Goal: Information Seeking & Learning: Understand process/instructions

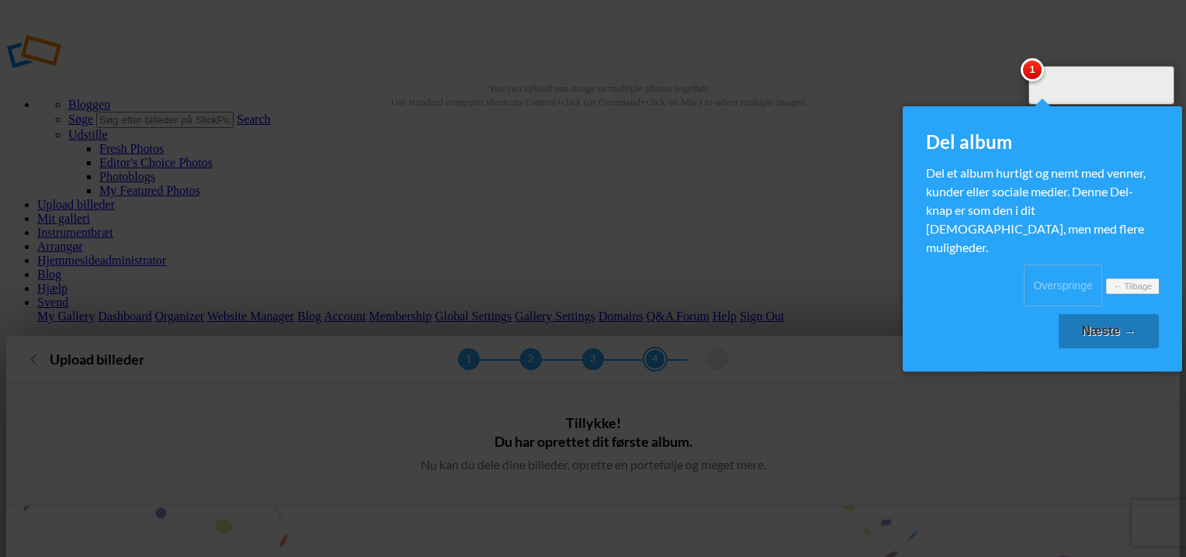
click at [1024, 281] on link "Overspringe" at bounding box center [1063, 286] width 78 height 42
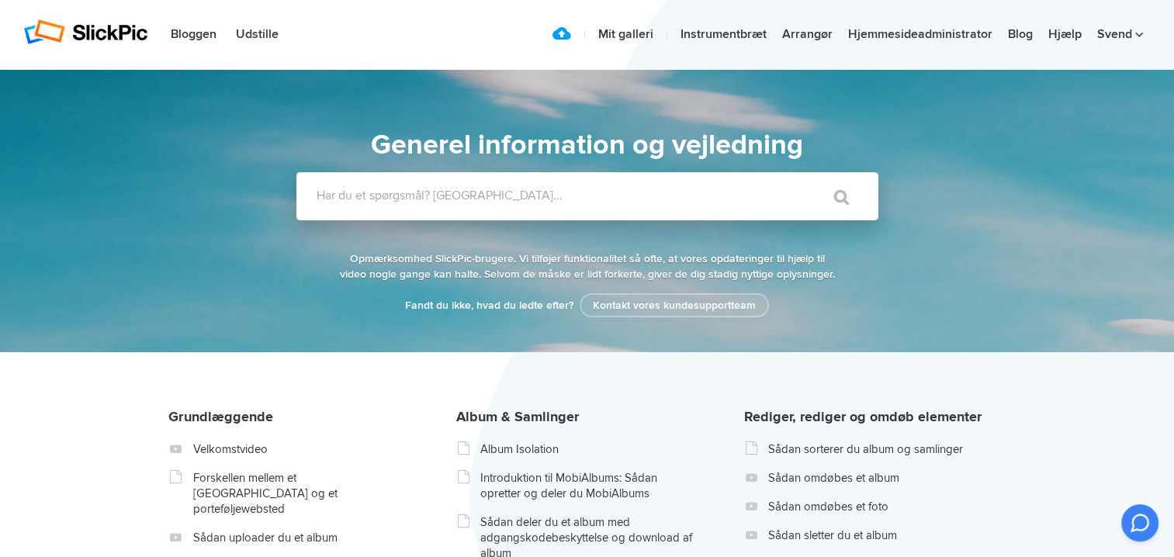
click at [532, 199] on label "Har du et spørgsmål? Søge..." at bounding box center [608, 196] width 582 height 16
click at [532, 199] on input "Har du et spørgsmål? Søge..." at bounding box center [555, 196] width 518 height 48
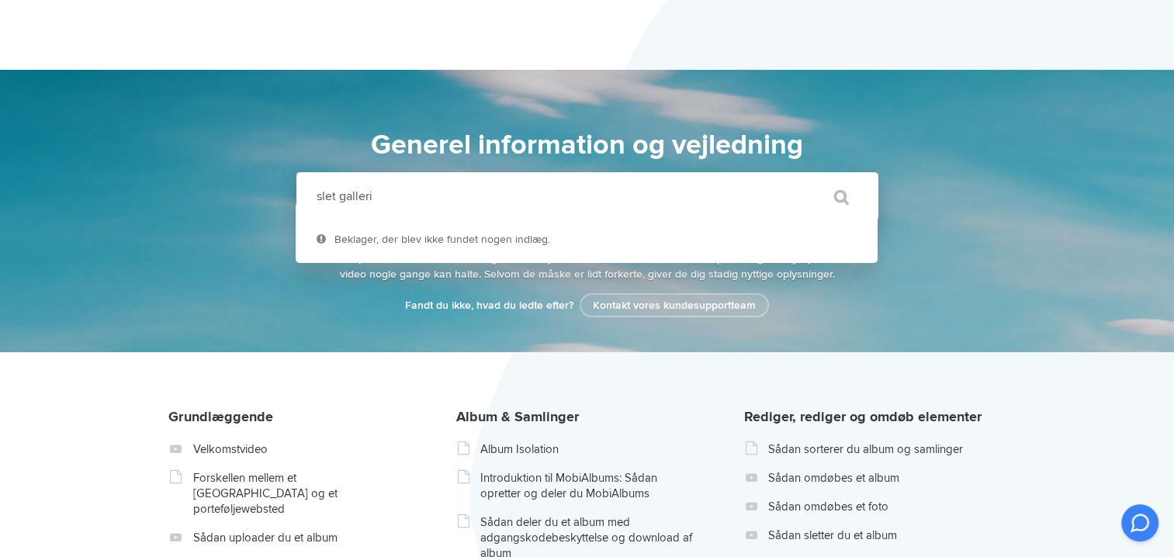
scroll to position [233, 0]
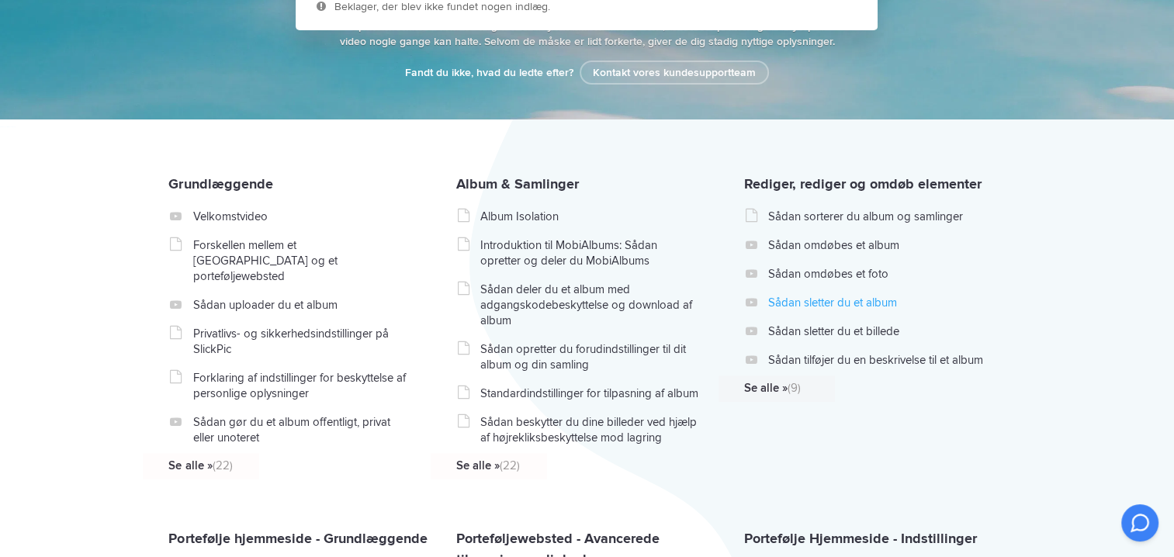
type input "slet galleri"
click at [826, 302] on link "Sådan sletter du et album" at bounding box center [878, 303] width 220 height 16
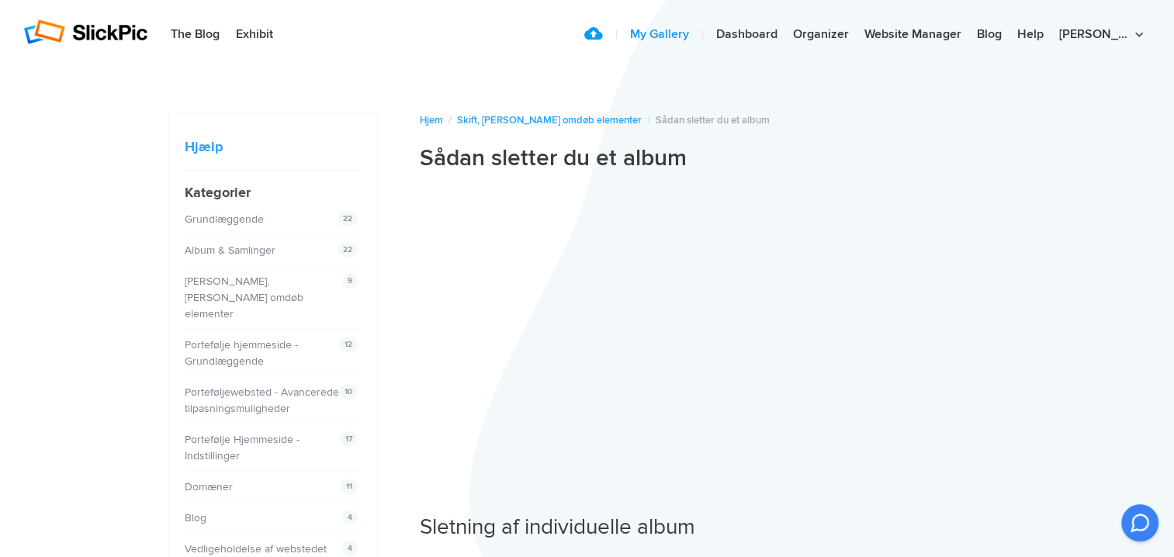
click at [692, 34] on link "My Gallery" at bounding box center [659, 34] width 74 height 31
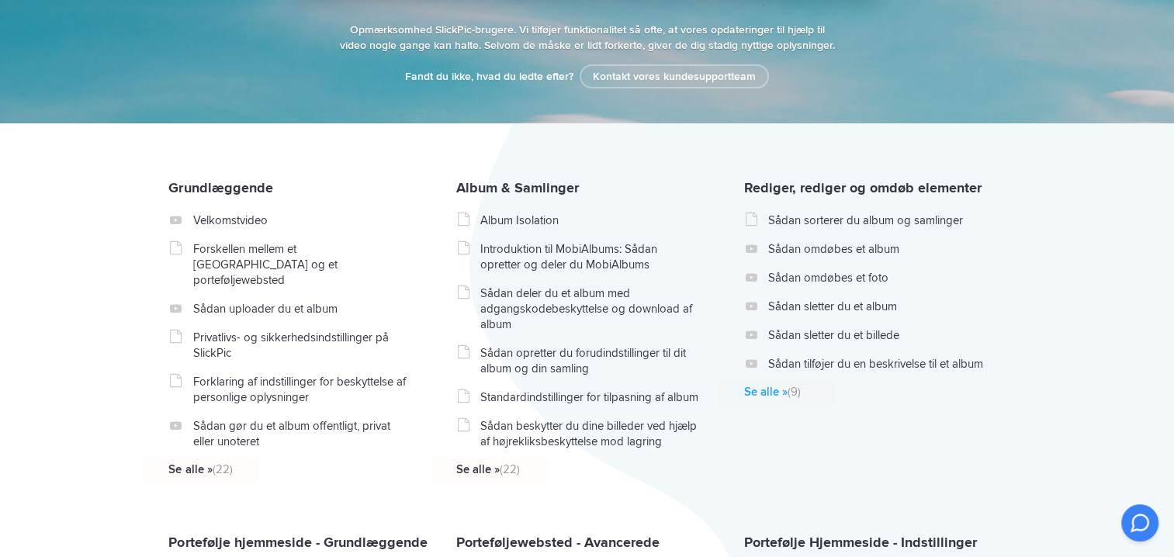
scroll to position [233, 0]
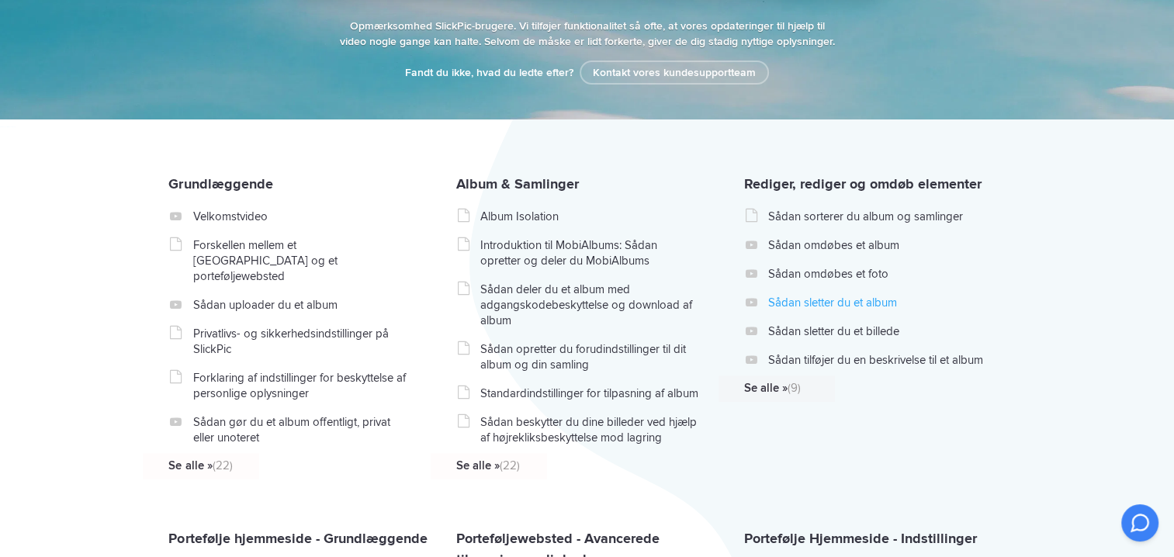
click at [854, 299] on link "Sådan sletter du et album" at bounding box center [878, 303] width 220 height 16
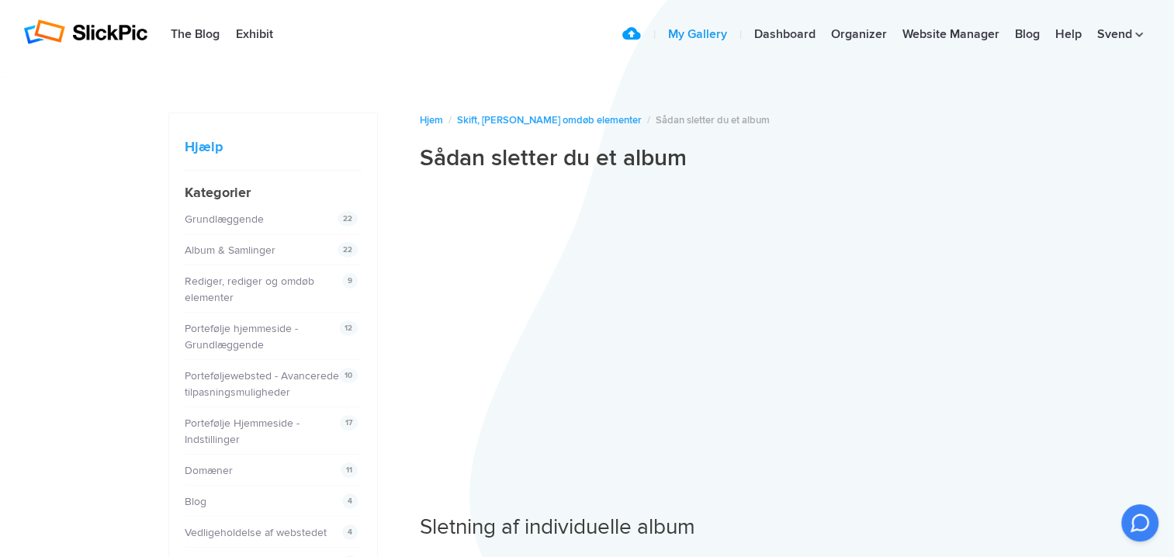
click at [684, 33] on link "My Gallery" at bounding box center [697, 34] width 74 height 31
